Goal: Task Accomplishment & Management: Complete application form

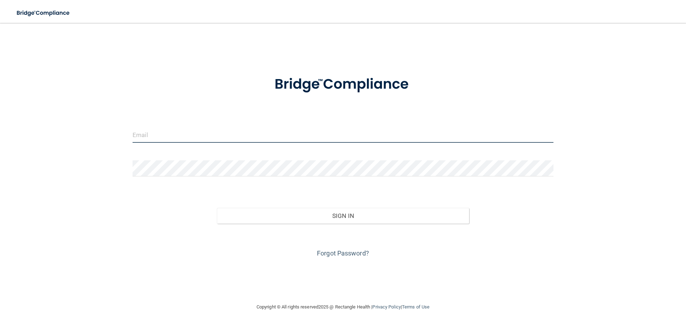
click at [252, 134] on input "email" at bounding box center [343, 134] width 421 height 16
type input "[EMAIL_ADDRESS][DOMAIN_NAME]"
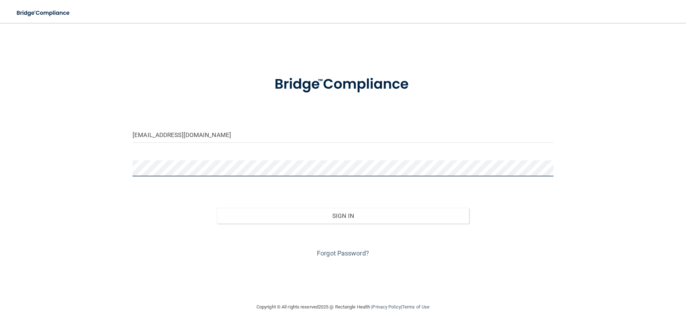
click at [217, 208] on button "Sign In" at bounding box center [343, 216] width 253 height 16
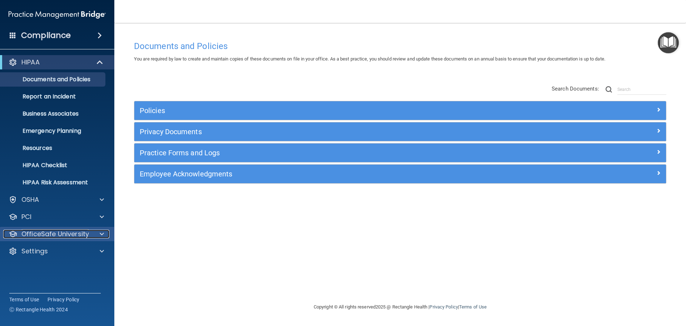
click at [100, 233] on span at bounding box center [102, 233] width 4 height 9
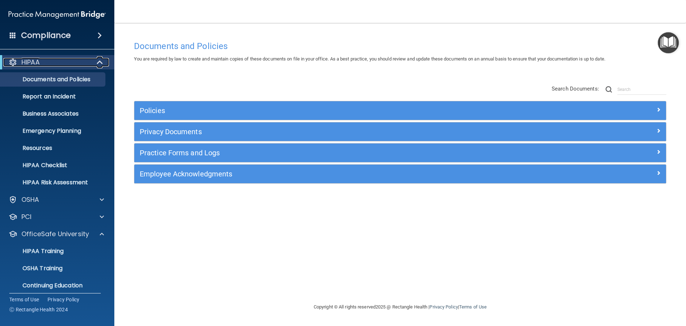
click at [99, 61] on span at bounding box center [101, 62] width 6 height 9
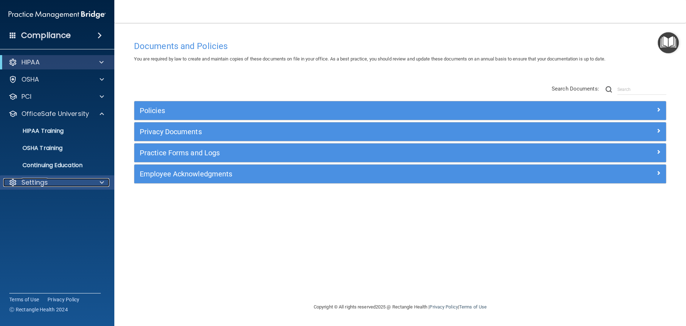
click at [104, 185] on span at bounding box center [102, 182] width 4 height 9
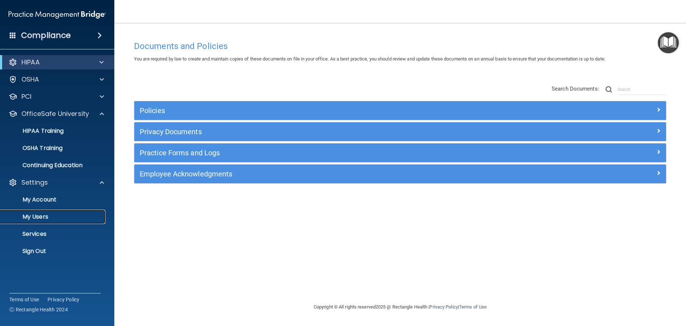
click at [83, 215] on p "My Users" at bounding box center [54, 216] width 98 height 7
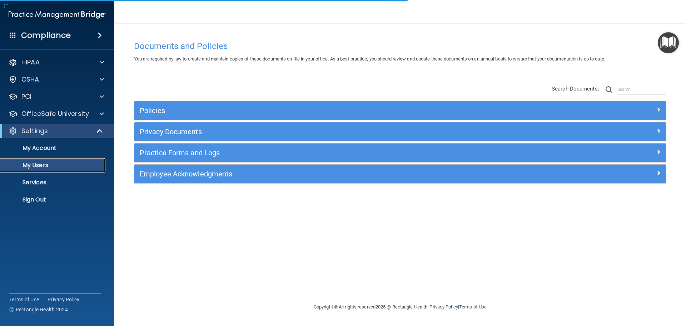
select select "20"
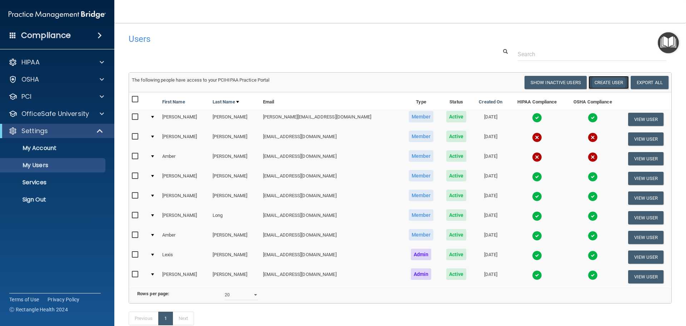
click at [598, 83] on button "Create User" at bounding box center [608, 82] width 40 height 13
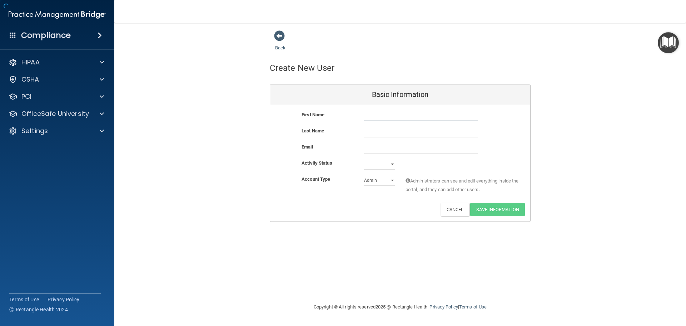
click at [419, 117] on input "text" at bounding box center [421, 115] width 114 height 11
click at [376, 148] on input "email" at bounding box center [421, 148] width 114 height 11
paste input "[EMAIL_ADDRESS][DOMAIN_NAME]"
type input "[EMAIL_ADDRESS][DOMAIN_NAME]"
drag, startPoint x: 390, startPoint y: 241, endPoint x: 388, endPoint y: 234, distance: 7.8
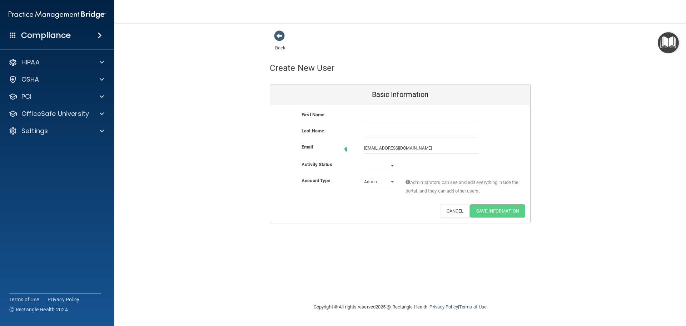
click at [389, 239] on div "Back Create New User Basic Information First Name Last Name Email [EMAIL_ADDRES…" at bounding box center [400, 162] width 543 height 265
